Goal: Task Accomplishment & Management: Complete application form

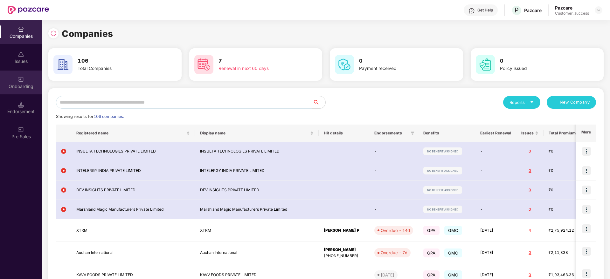
click at [13, 76] on div "Onboarding" at bounding box center [21, 83] width 42 height 24
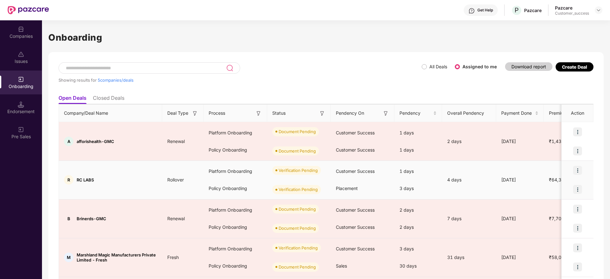
scroll to position [60, 0]
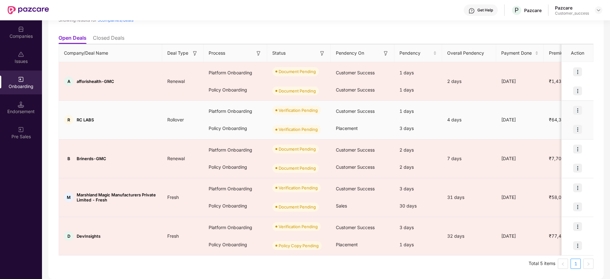
click at [583, 110] on div at bounding box center [578, 110] width 32 height 19
click at [582, 110] on img at bounding box center [577, 110] width 9 height 9
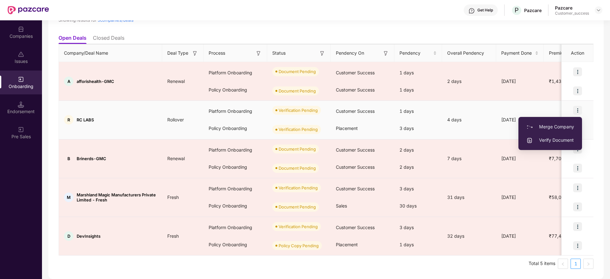
click at [553, 142] on span "Verify Document" at bounding box center [550, 140] width 48 height 7
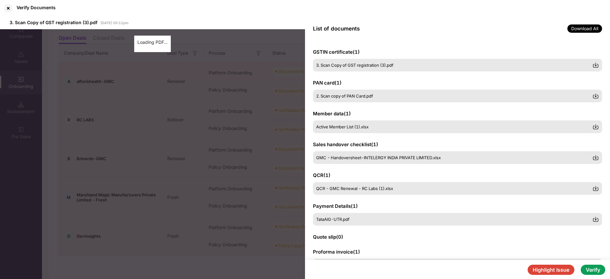
scroll to position [73, 0]
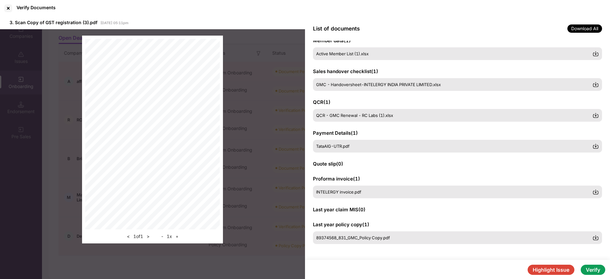
click at [597, 273] on button "Verify" at bounding box center [593, 270] width 24 height 10
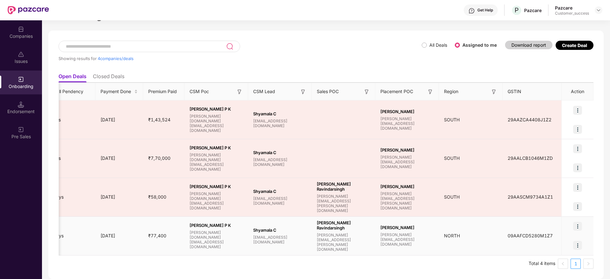
scroll to position [0, 412]
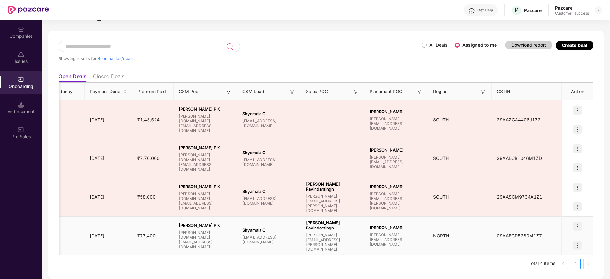
click at [581, 231] on div at bounding box center [578, 226] width 32 height 19
click at [573, 227] on img at bounding box center [577, 226] width 9 height 9
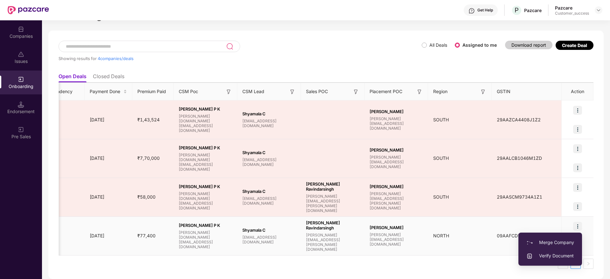
click at [556, 254] on span "Verify Document" at bounding box center [550, 256] width 48 height 7
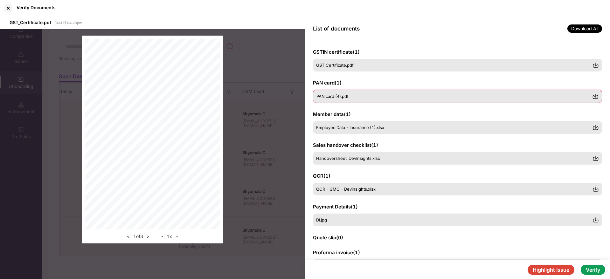
click at [326, 98] on span "PAN card (4).pdf" at bounding box center [332, 96] width 32 height 5
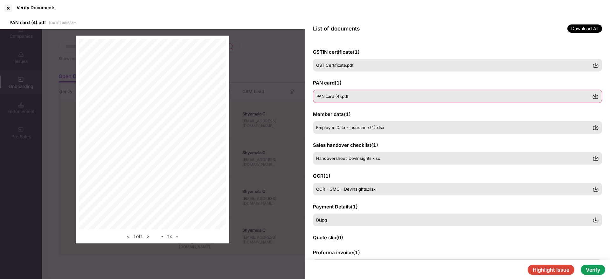
click at [594, 97] on img at bounding box center [595, 96] width 6 height 6
click at [341, 66] on span "GST_Certificate.pdf" at bounding box center [335, 65] width 38 height 5
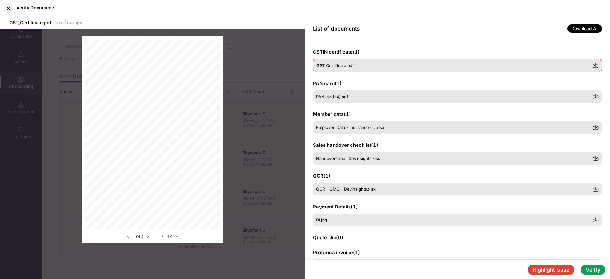
click at [598, 64] on img at bounding box center [595, 65] width 6 height 6
click at [376, 130] on div "Employee Data - Insurance (1).xlsx" at bounding box center [457, 127] width 289 height 13
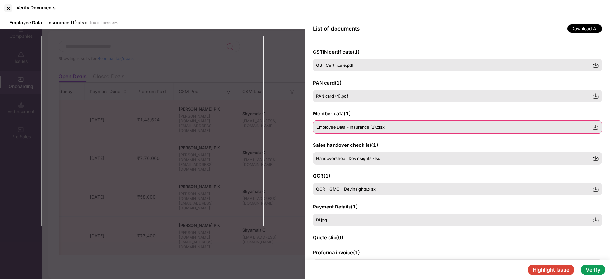
click at [596, 128] on img at bounding box center [595, 127] width 6 height 6
click at [596, 160] on img at bounding box center [595, 158] width 6 height 6
click at [595, 186] on img at bounding box center [595, 189] width 6 height 6
click at [594, 219] on img at bounding box center [595, 220] width 6 height 6
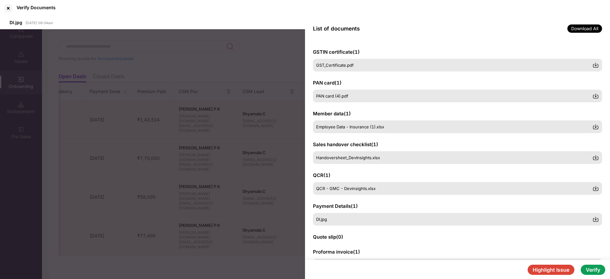
click at [600, 273] on button "Verify" at bounding box center [593, 270] width 24 height 10
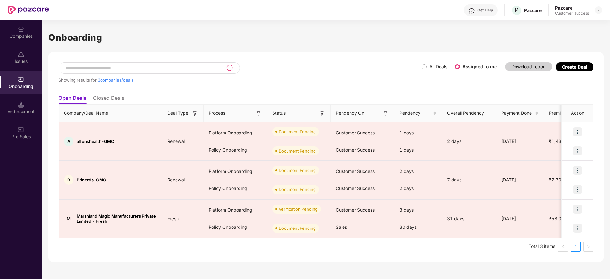
scroll to position [0, 0]
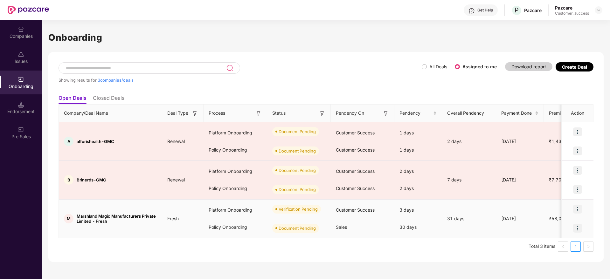
click at [573, 207] on img at bounding box center [577, 209] width 9 height 9
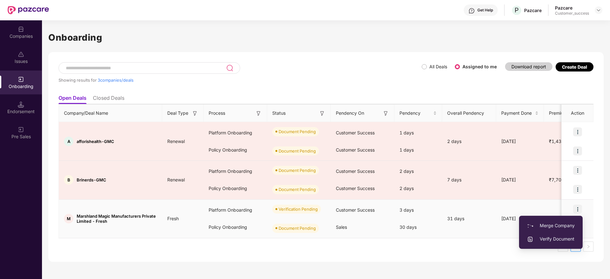
click at [554, 242] on span "Verify Document" at bounding box center [551, 239] width 48 height 7
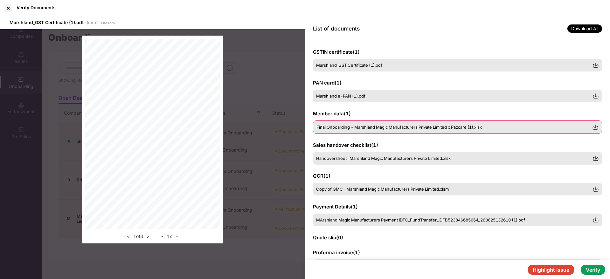
click at [377, 126] on span "Final Onboarding - Marshland Magic Manufacturers Private Limited x Pazcare (1).…" at bounding box center [398, 127] width 165 height 5
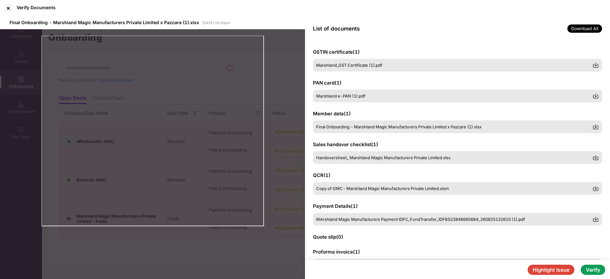
click at [594, 269] on button "Verify" at bounding box center [593, 270] width 24 height 10
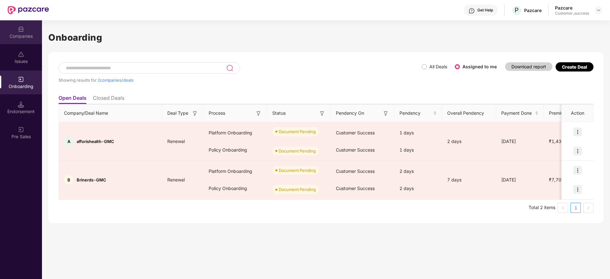
click at [20, 38] on div "Companies" at bounding box center [21, 36] width 42 height 6
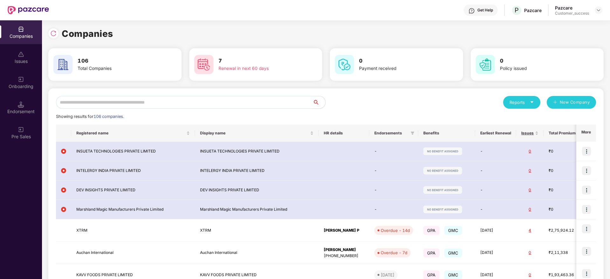
click at [102, 101] on input "text" at bounding box center [184, 102] width 257 height 13
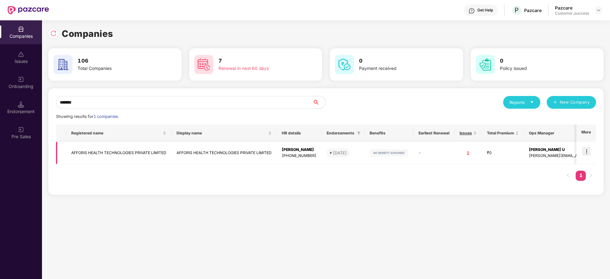
type input "*******"
click at [586, 156] on img at bounding box center [586, 151] width 9 height 9
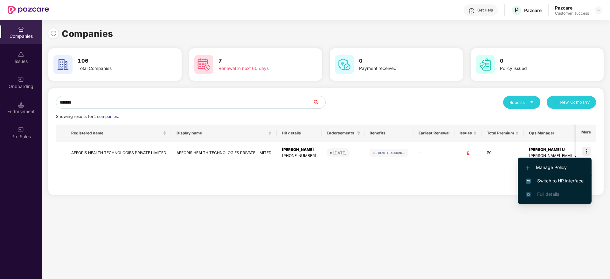
click at [573, 181] on span "Switch to HR interface" at bounding box center [555, 180] width 58 height 7
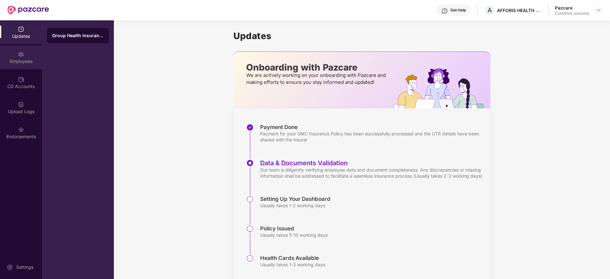
click at [25, 61] on div "Employees" at bounding box center [21, 61] width 42 height 6
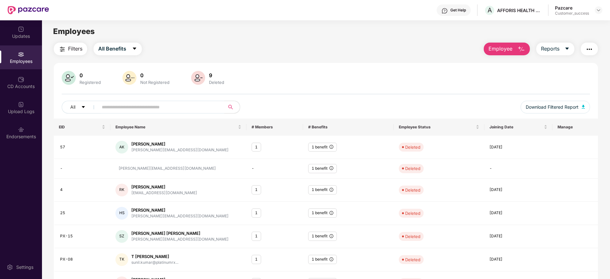
click at [480, 52] on div "Employee Reports" at bounding box center [537, 49] width 121 height 13
click at [506, 45] on span "Employee" at bounding box center [501, 49] width 24 height 8
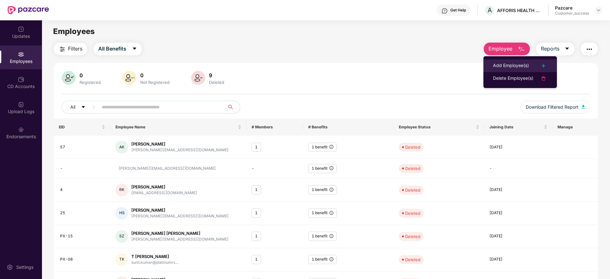
click at [549, 68] on li "Add Employee(s)" at bounding box center [519, 65] width 73 height 13
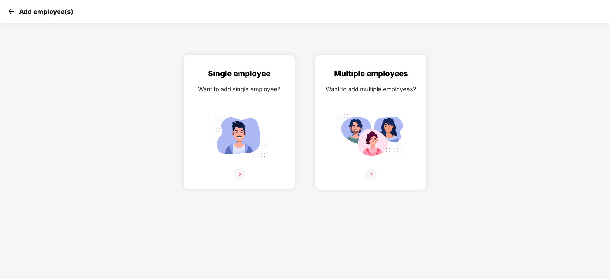
click at [378, 168] on div "Multiple employees Want to add multiple employees?" at bounding box center [371, 128] width 98 height 120
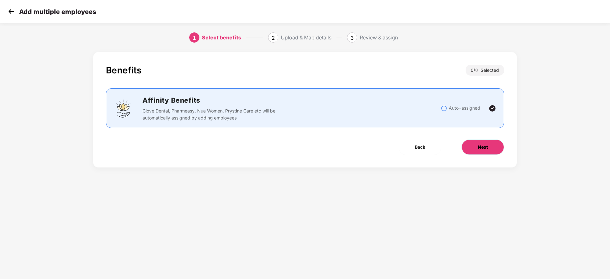
click at [486, 142] on button "Next" at bounding box center [483, 147] width 43 height 15
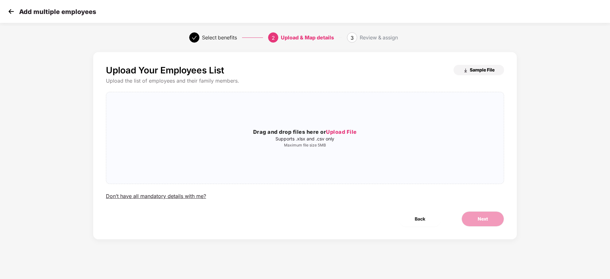
click at [489, 72] on span "Sample File" at bounding box center [482, 70] width 25 height 6
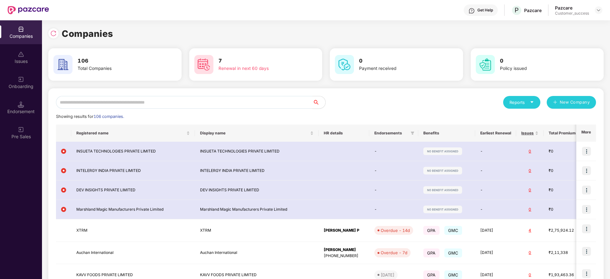
click at [495, 10] on div "Get Help" at bounding box center [481, 9] width 34 height 11
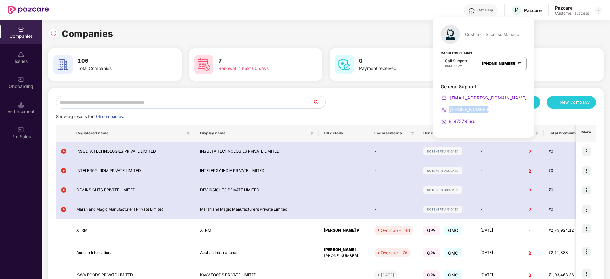
drag, startPoint x: 489, startPoint y: 109, endPoint x: 448, endPoint y: 110, distance: 40.1
click at [448, 110] on div "[PHONE_NUMBER]" at bounding box center [484, 109] width 86 height 7
copy span "[PHONE_NUMBER]"
